Goal: Information Seeking & Learning: Check status

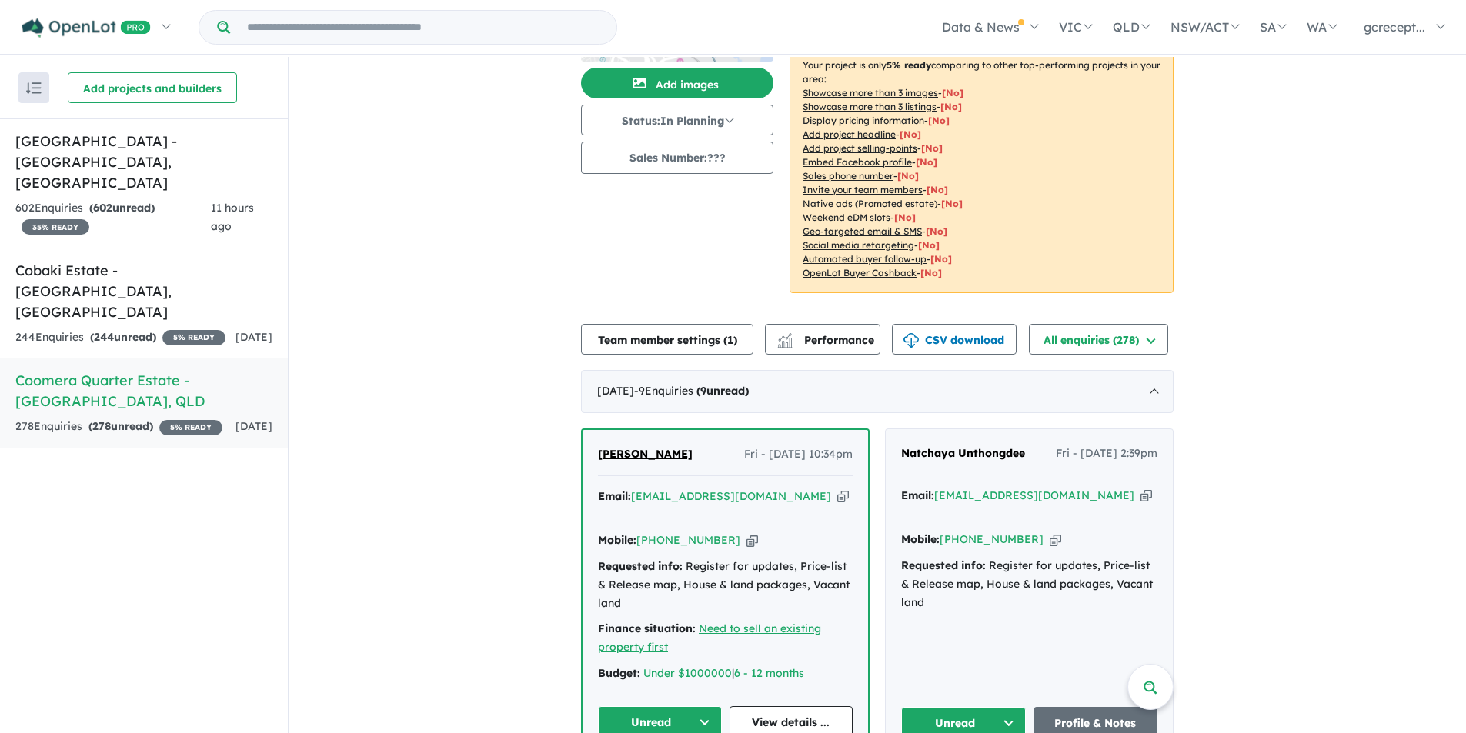
scroll to position [154, 0]
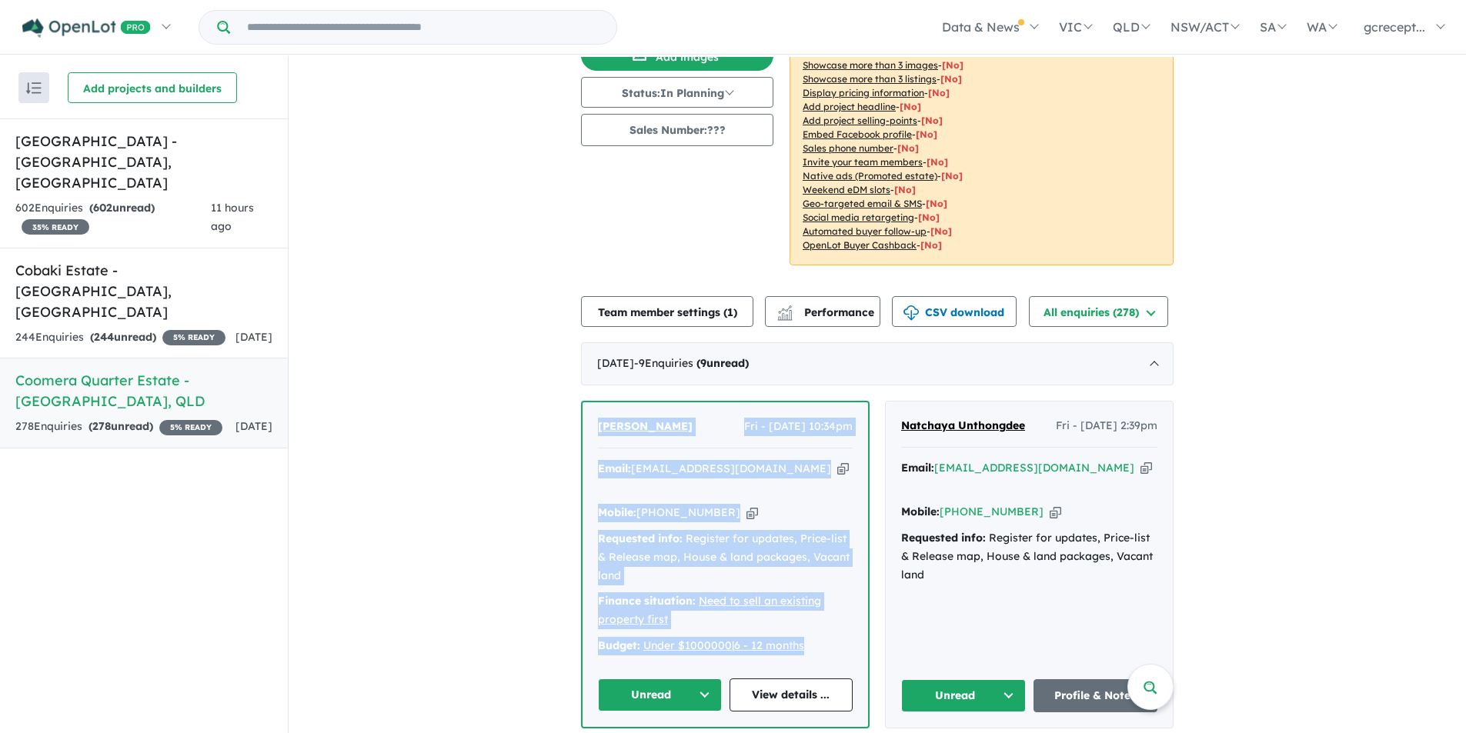
drag, startPoint x: 822, startPoint y: 600, endPoint x: 583, endPoint y: 400, distance: 311.3
click at [583, 402] on div "Stella Tong Fri - 08/08/2025, 10:34pm Email: dolabytong@gmail.com Copied! Mobil…" at bounding box center [724, 564] width 285 height 325
copy div "Stella Tong Fri - 08/08/2025, 10:34pm Email: dolabytong@gmail.com Copied! Mobil…"
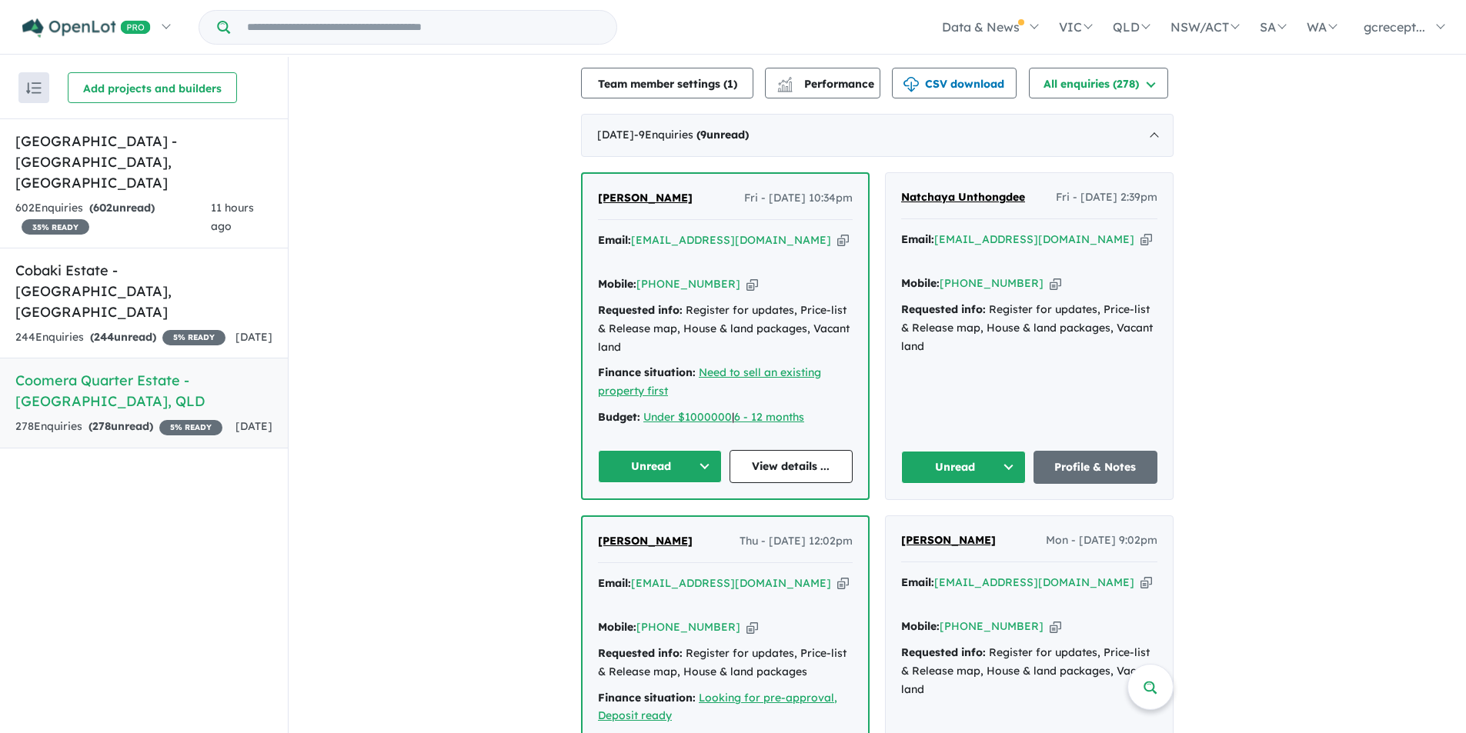
scroll to position [385, 0]
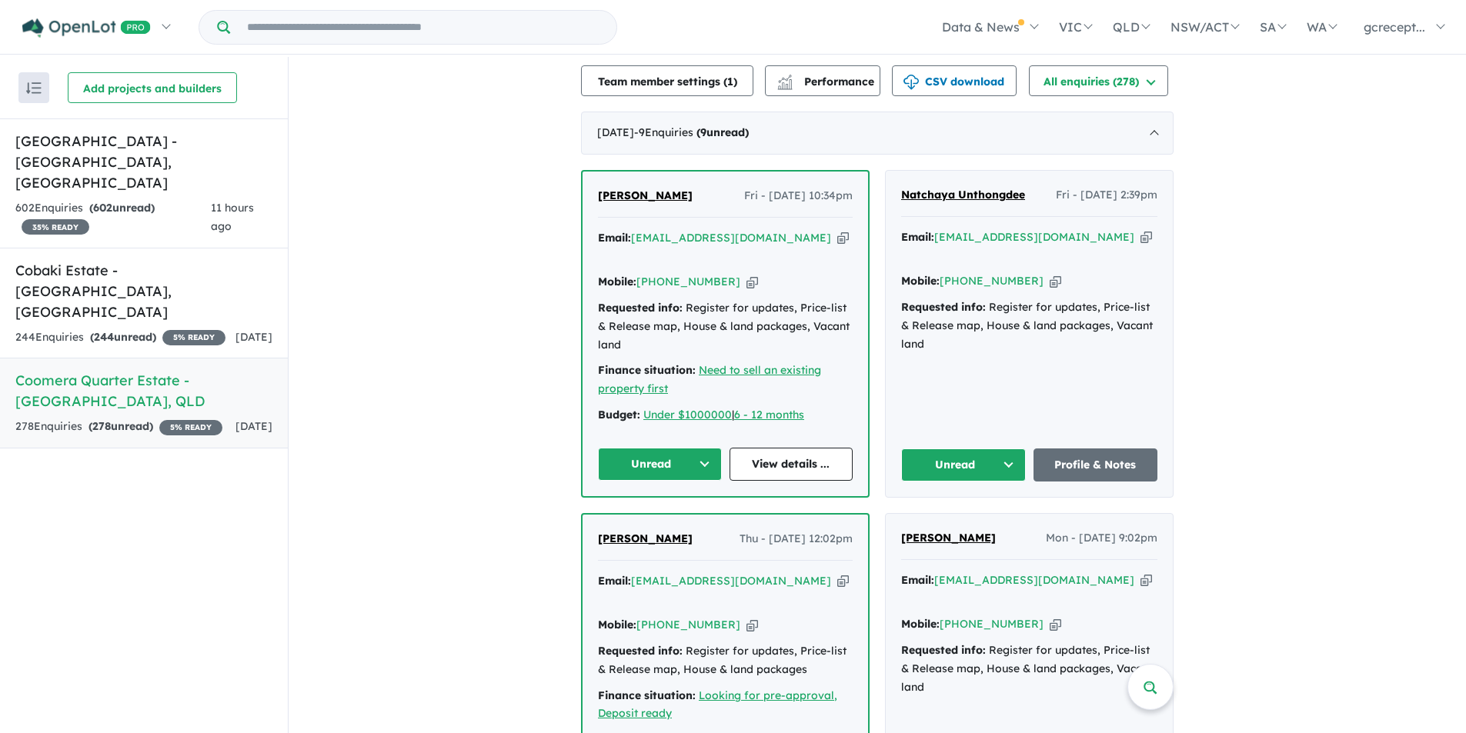
drag, startPoint x: 979, startPoint y: 340, endPoint x: 970, endPoint y: 334, distance: 10.5
click at [979, 338] on div "Natchaya Unthongdee Fri - 08/08/2025, 2:39pm Email: natchayaunthongdee@gmail.co…" at bounding box center [1029, 334] width 287 height 326
drag, startPoint x: 925, startPoint y: 329, endPoint x: 1087, endPoint y: 329, distance: 162.3
click at [911, 176] on div "Natchaya Unthongdee Fri - 08/08/2025, 2:39pm Email: natchayaunthongdee@gmail.co…" at bounding box center [1029, 334] width 287 height 326
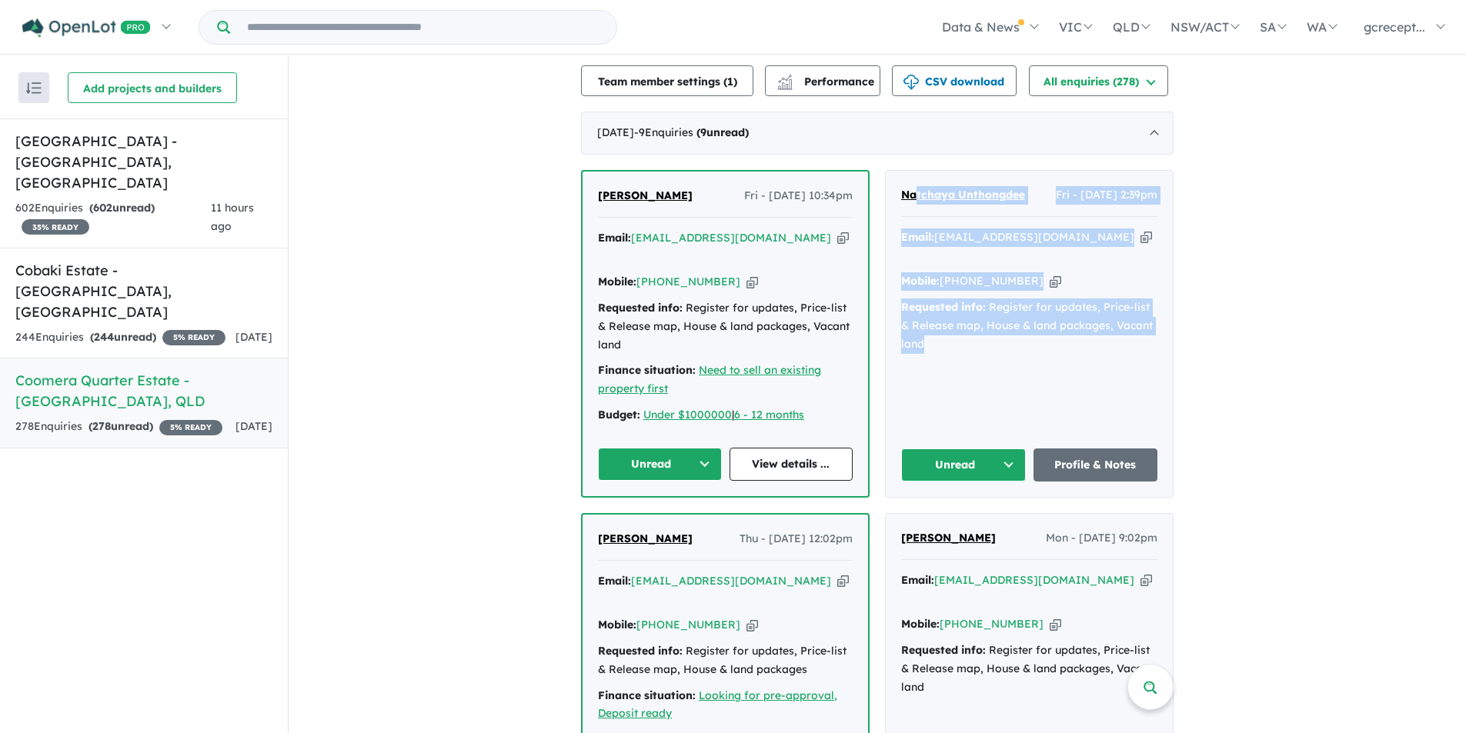
click at [1013, 342] on div "Natchaya Unthongdee Fri - 08/08/2025, 2:39pm Email: natchayaunthongdee@gmail.co…" at bounding box center [1029, 334] width 287 height 326
drag, startPoint x: 915, startPoint y: 325, endPoint x: 896, endPoint y: 182, distance: 144.3
click at [896, 182] on div "Natchaya Unthongdee Fri - 08/08/2025, 2:39pm Email: natchayaunthongdee@gmail.co…" at bounding box center [1029, 334] width 287 height 326
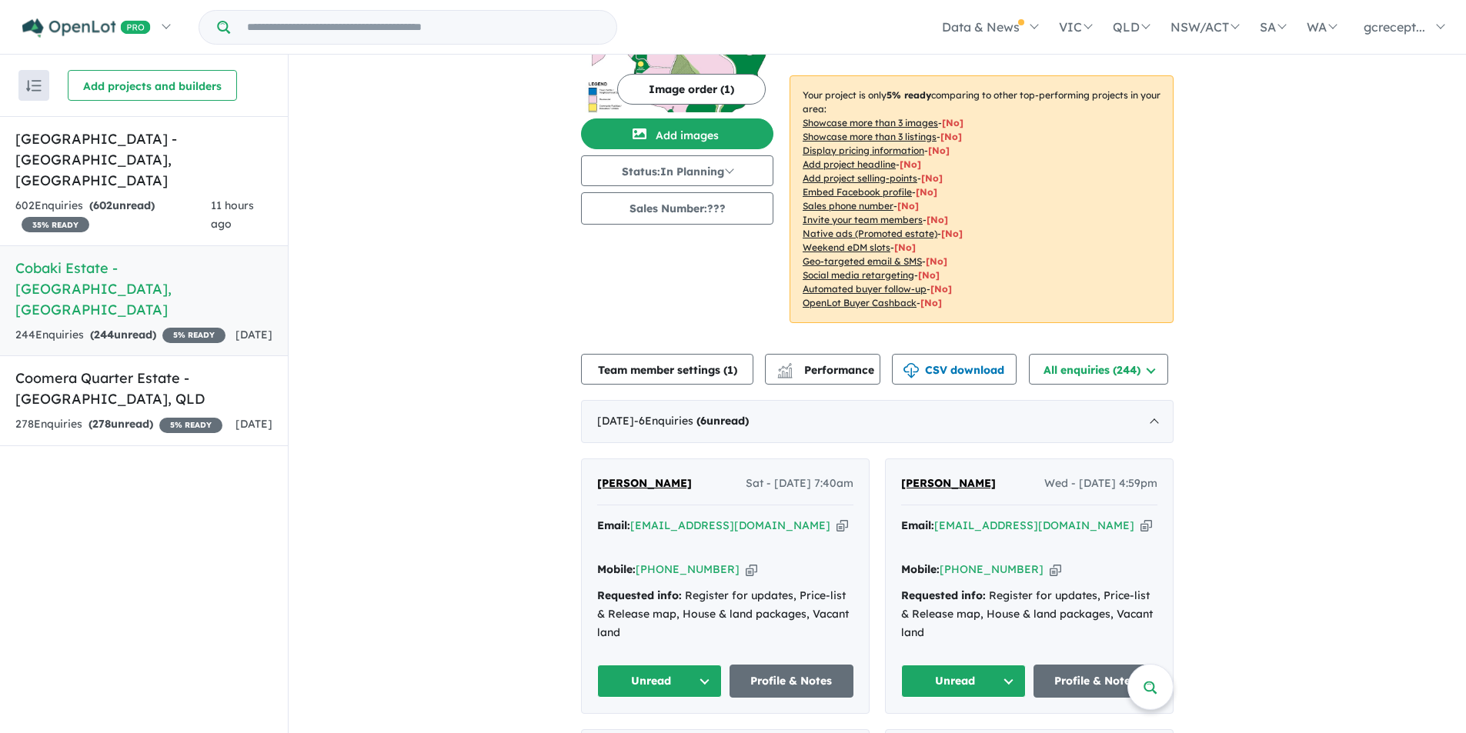
scroll to position [77, 0]
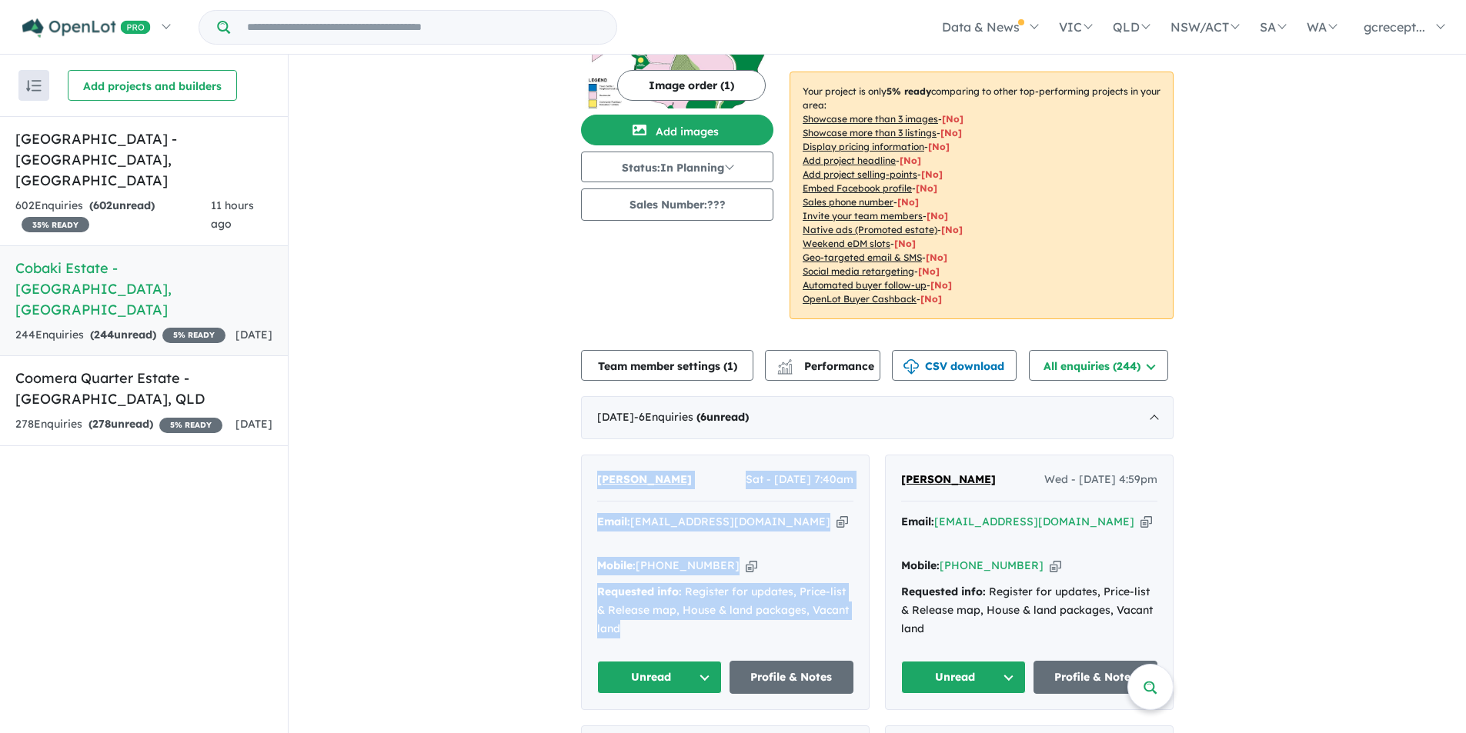
drag, startPoint x: 632, startPoint y: 615, endPoint x: 583, endPoint y: 476, distance: 146.7
click at [583, 476] on div "Kylie Cirillo Sat - 09/08/2025, 7:40am Email: sidkee19@gmail.com Copied! Mobile…" at bounding box center [725, 582] width 287 height 255
copy div "Kylie Cirillo Sat - 09/08/2025, 7:40am Email: sidkee19@gmail.com Copied! Mobile…"
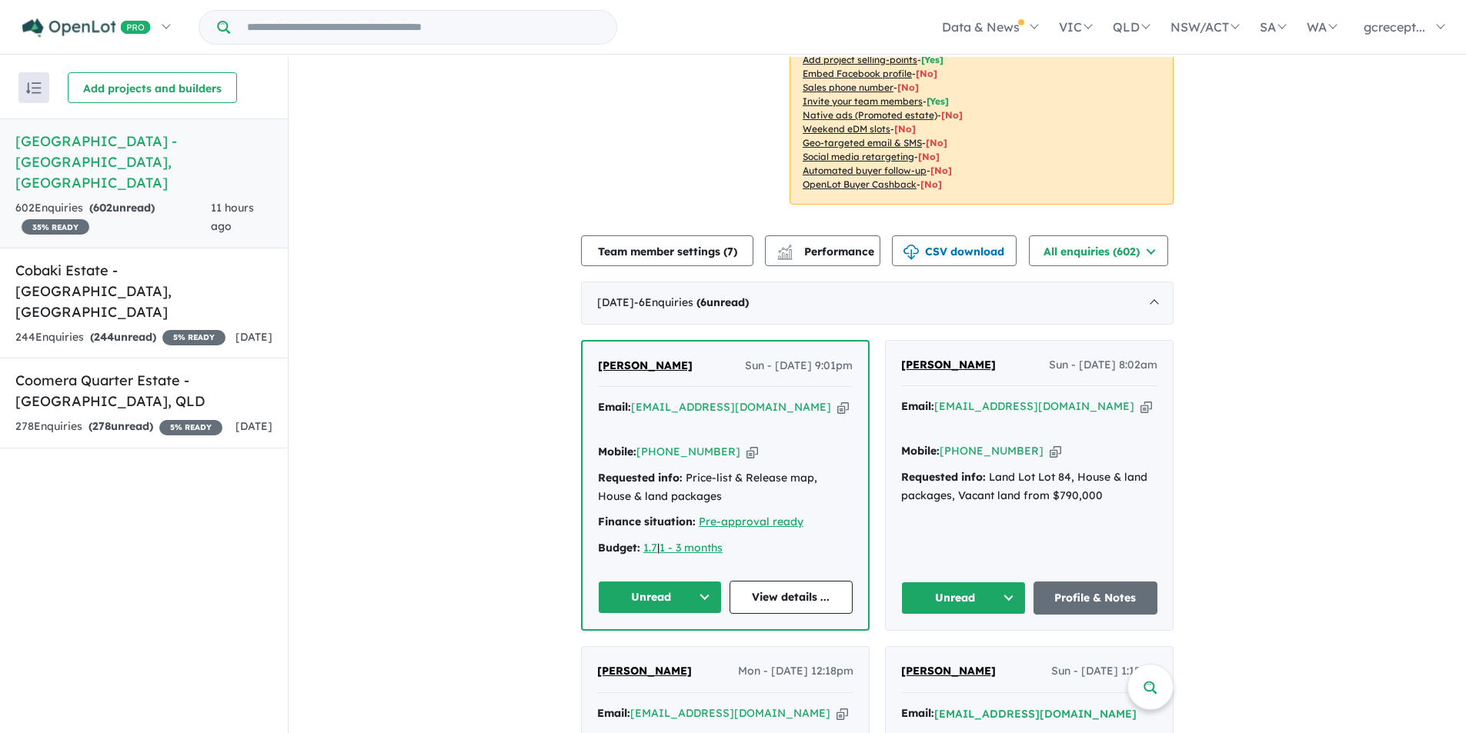
scroll to position [462, 0]
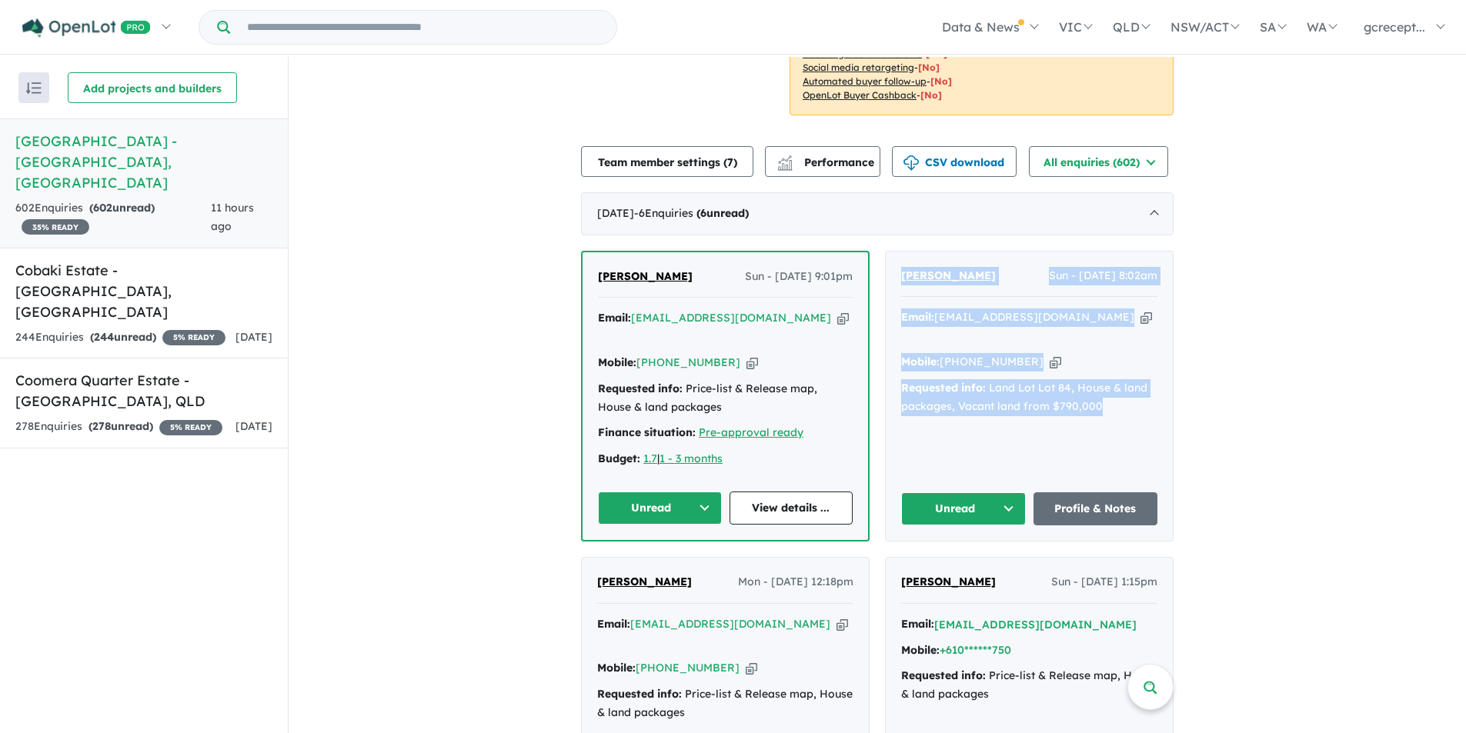
drag, startPoint x: 1107, startPoint y: 396, endPoint x: 882, endPoint y: 230, distance: 280.1
click at [886, 252] on div "[PERSON_NAME] Sun - [DATE] 8:02am Email: [EMAIL_ADDRESS][DOMAIN_NAME] Copied! M…" at bounding box center [1029, 396] width 287 height 289
click at [1056, 368] on div "Email: [EMAIL_ADDRESS][DOMAIN_NAME] Copied! Mobile: [PHONE_NUMBER] Copied! Requ…" at bounding box center [1029, 366] width 256 height 115
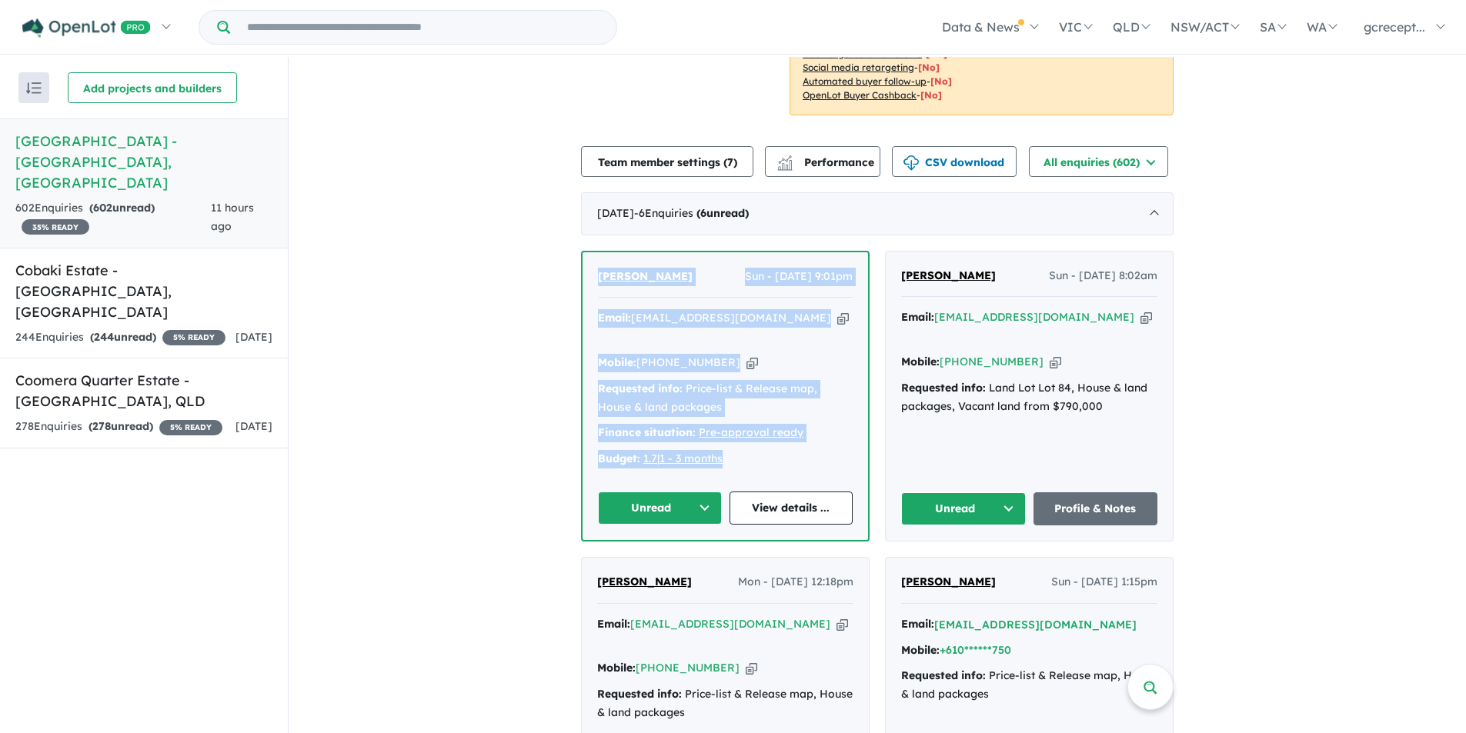
drag, startPoint x: 732, startPoint y: 409, endPoint x: 585, endPoint y: 225, distance: 236.0
click at [585, 252] on div "[PERSON_NAME] Sun - [DATE] 9:01pm Email: [EMAIL_ADDRESS][DOMAIN_NAME] Copied! M…" at bounding box center [724, 396] width 285 height 288
copy div "[PERSON_NAME] Sun - [DATE] 9:01pm Email: [EMAIL_ADDRESS][DOMAIN_NAME] Copied! M…"
